Goal: Task Accomplishment & Management: Use online tool/utility

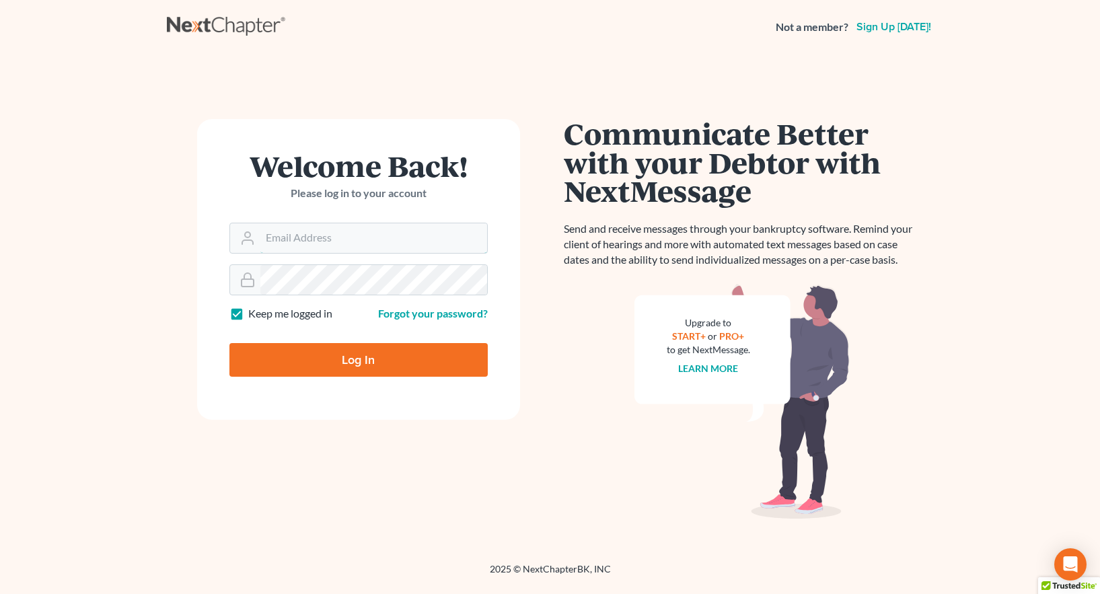
type input "[EMAIL_ADDRESS][DOMAIN_NAME]"
click at [367, 363] on input "Log In" at bounding box center [358, 360] width 258 height 34
type input "Thinking..."
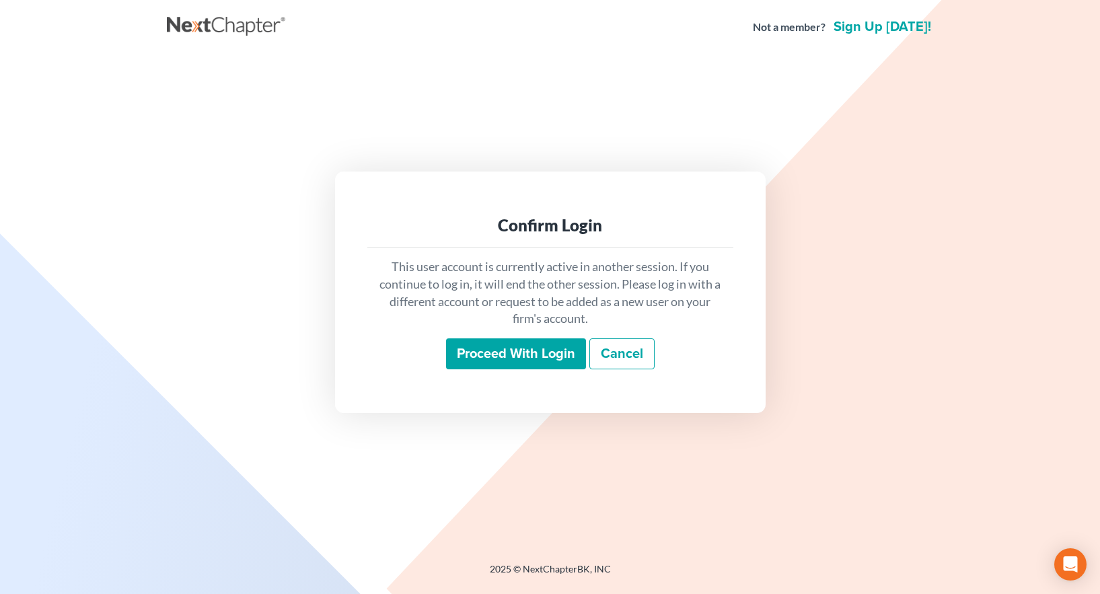
click at [517, 353] on input "Proceed with login" at bounding box center [516, 353] width 140 height 31
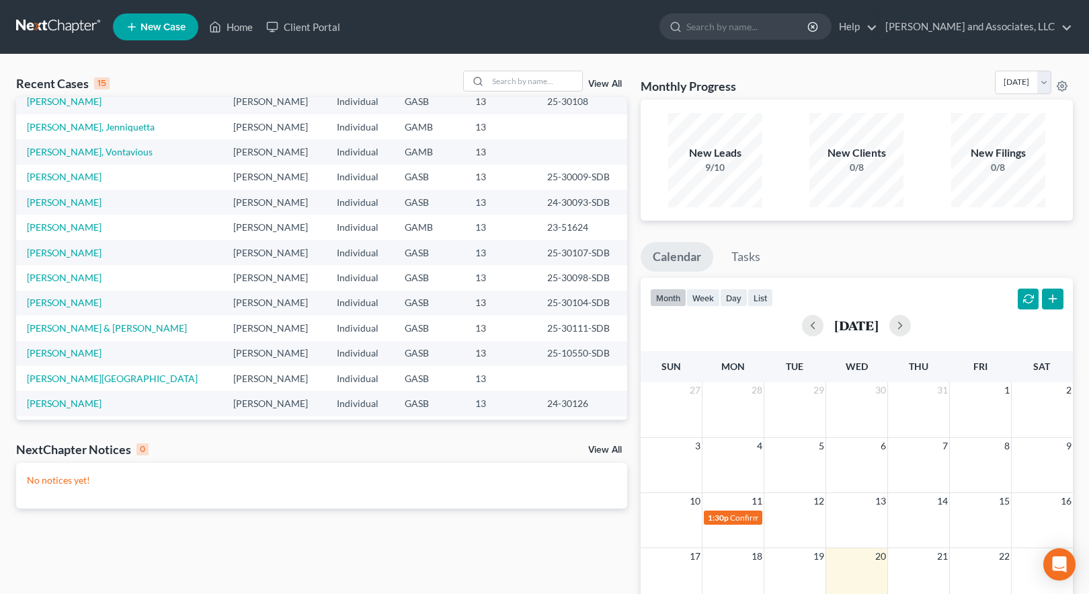
scroll to position [67, 0]
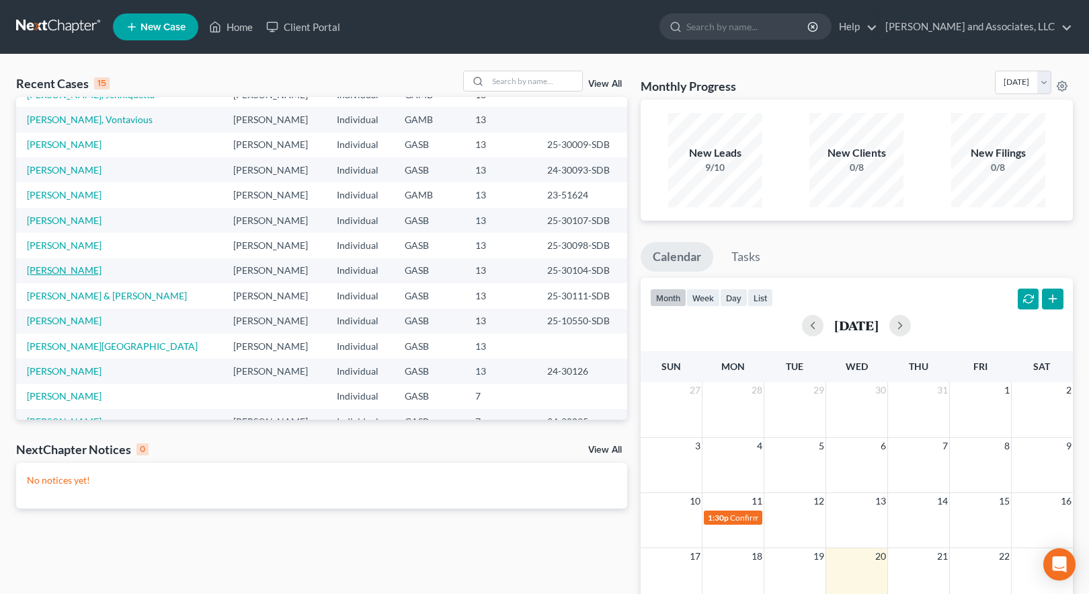
click at [56, 272] on link "Baskin, Denise" at bounding box center [64, 269] width 75 height 11
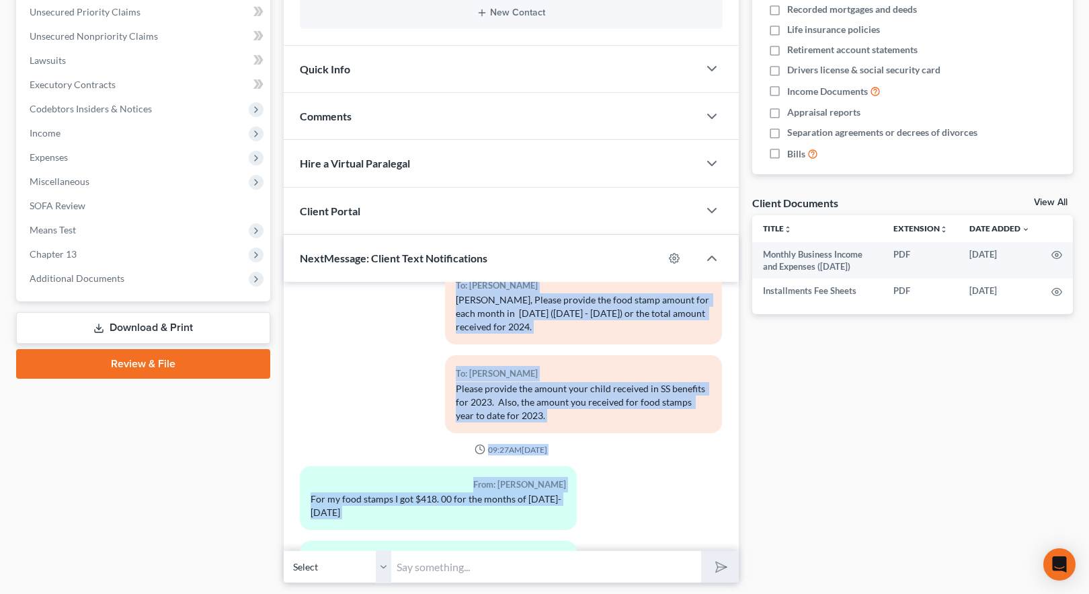
scroll to position [1180, 0]
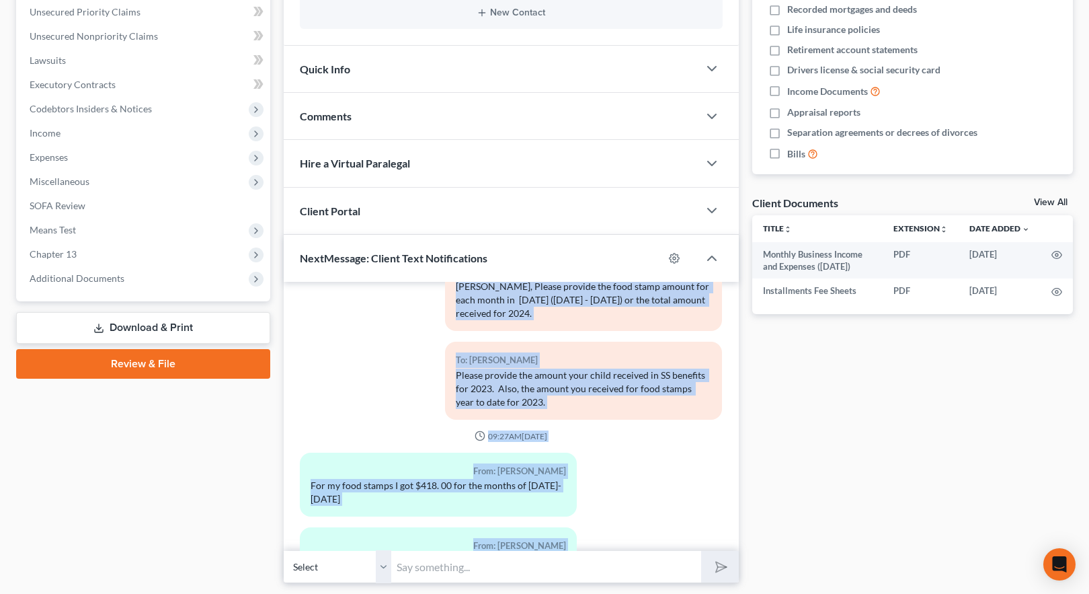
drag, startPoint x: 448, startPoint y: 410, endPoint x: 642, endPoint y: 511, distance: 219.3
click at [642, 537] on div "11:46AM, 07/27/2021 To: Denise Baskin National Data Center www.13datacenter.com…" at bounding box center [511, 416] width 455 height 269
click at [655, 453] on div "From: Denise Baskin For my food stamps I got $418. 00 for the months of January…" at bounding box center [511, 490] width 436 height 75
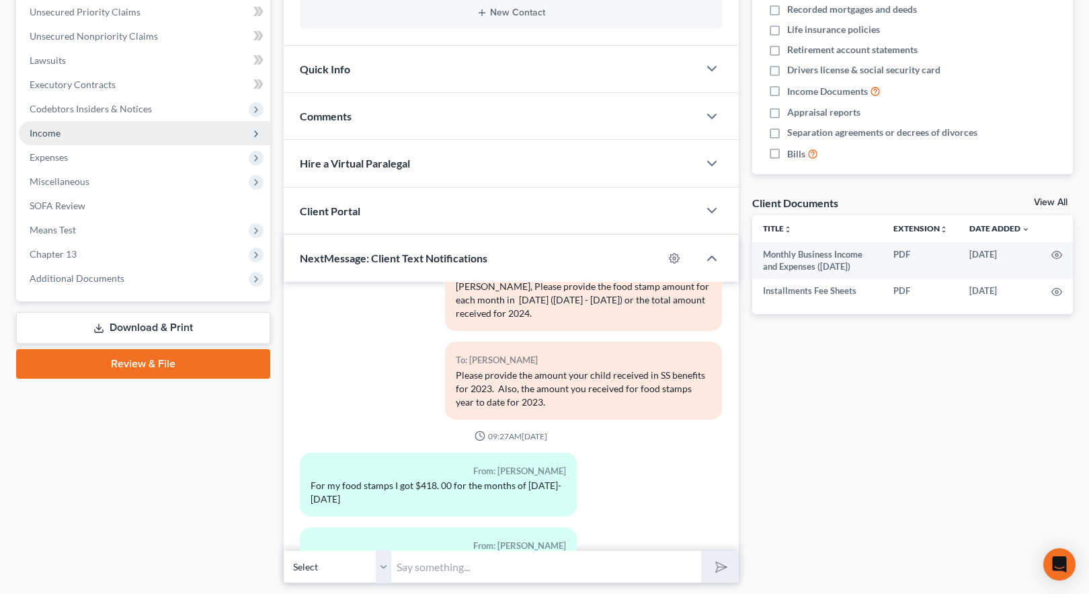
click at [43, 133] on span "Income" at bounding box center [45, 132] width 31 height 11
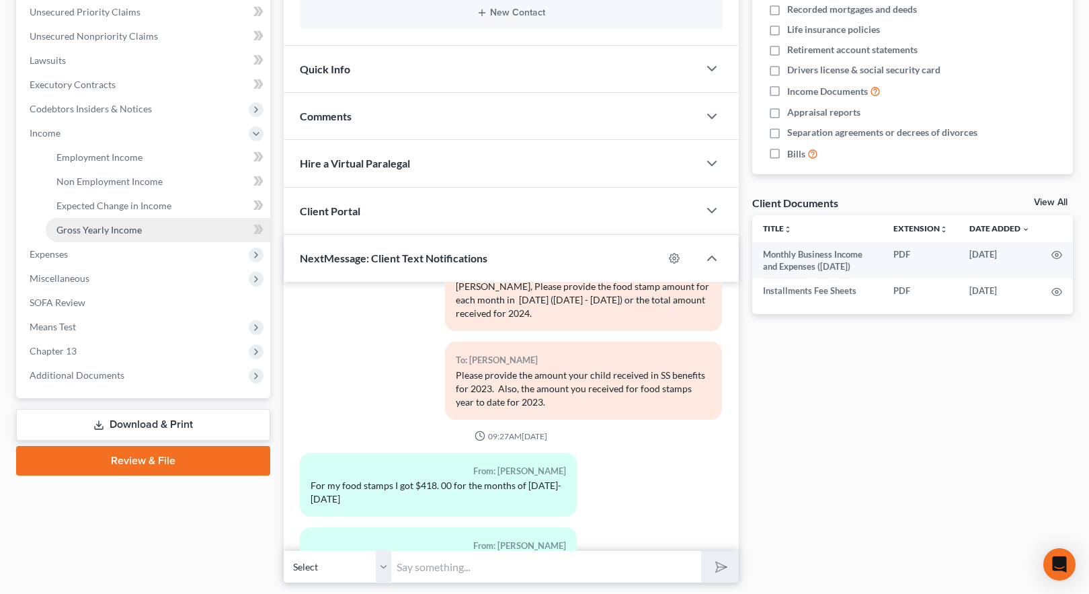
click at [83, 230] on span "Gross Yearly Income" at bounding box center [98, 229] width 85 height 11
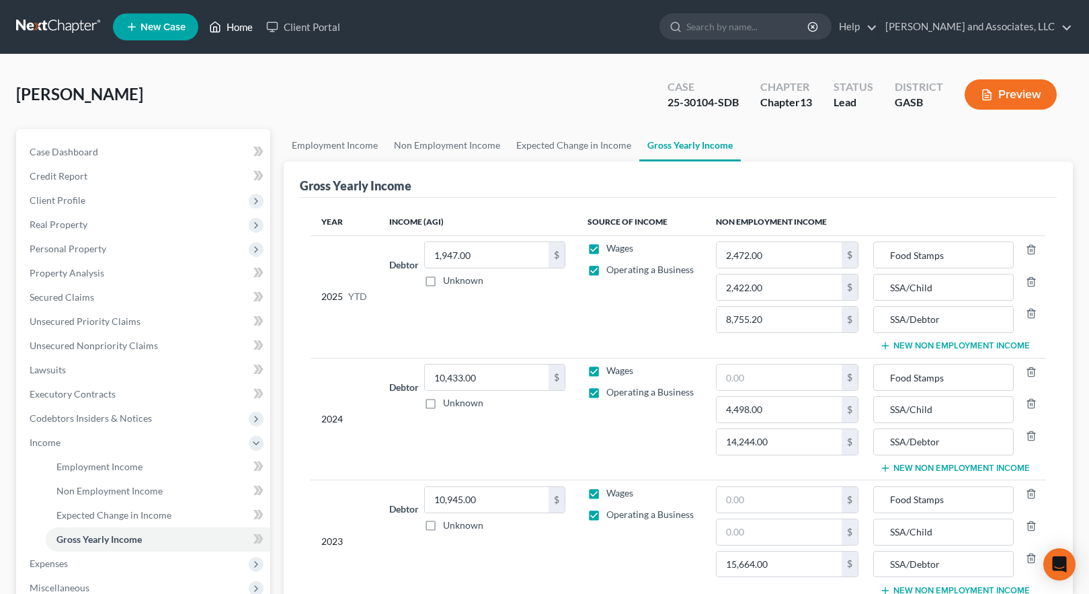
click at [231, 26] on link "Home" at bounding box center [230, 27] width 57 height 24
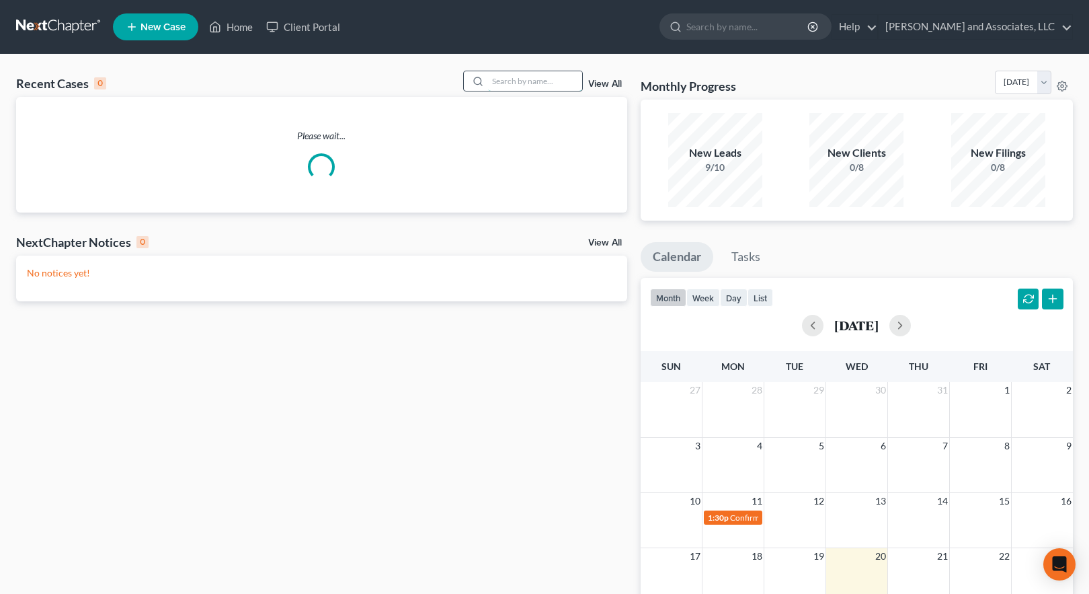
click at [504, 82] on input "search" at bounding box center [535, 81] width 94 height 20
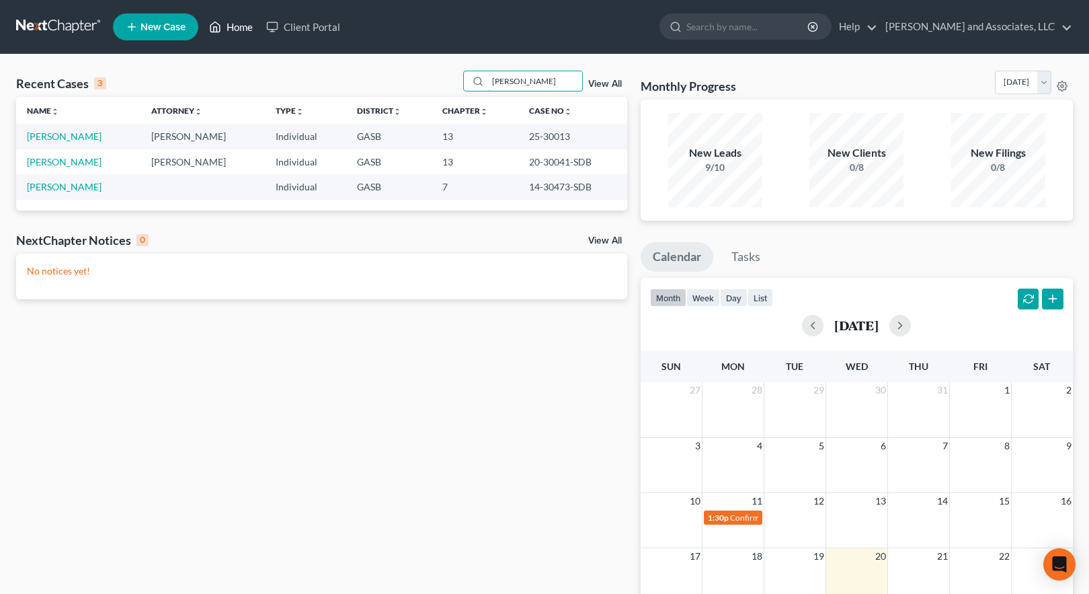
type input "rozier"
